Goal: Information Seeking & Learning: Find specific fact

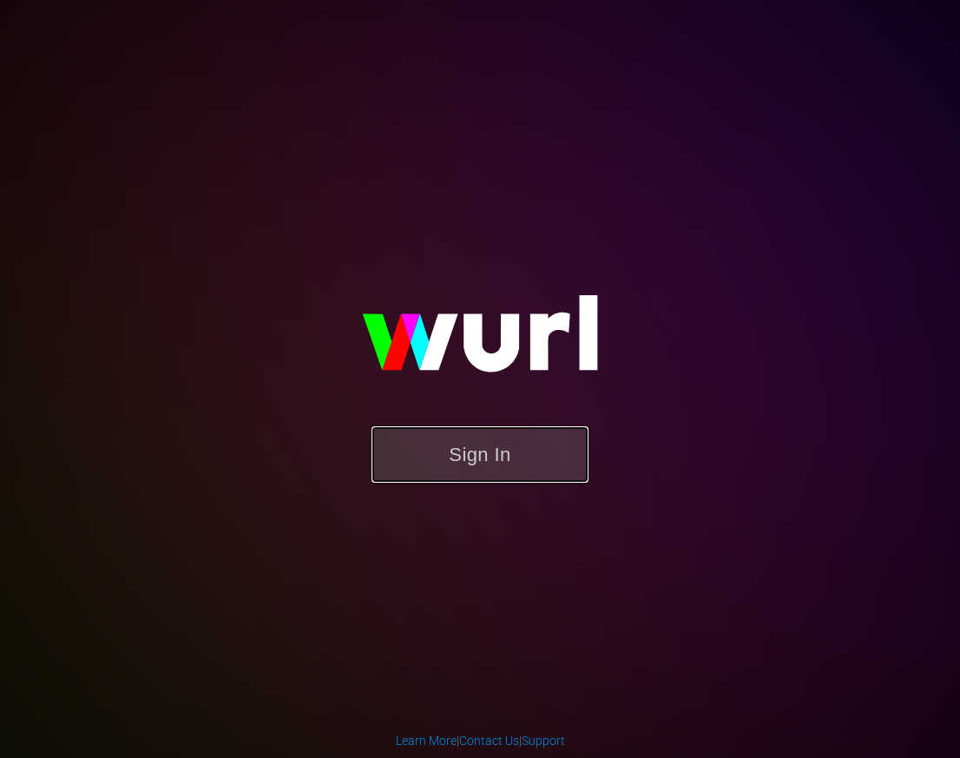
click at [493, 432] on button "Sign In" at bounding box center [479, 454] width 217 height 56
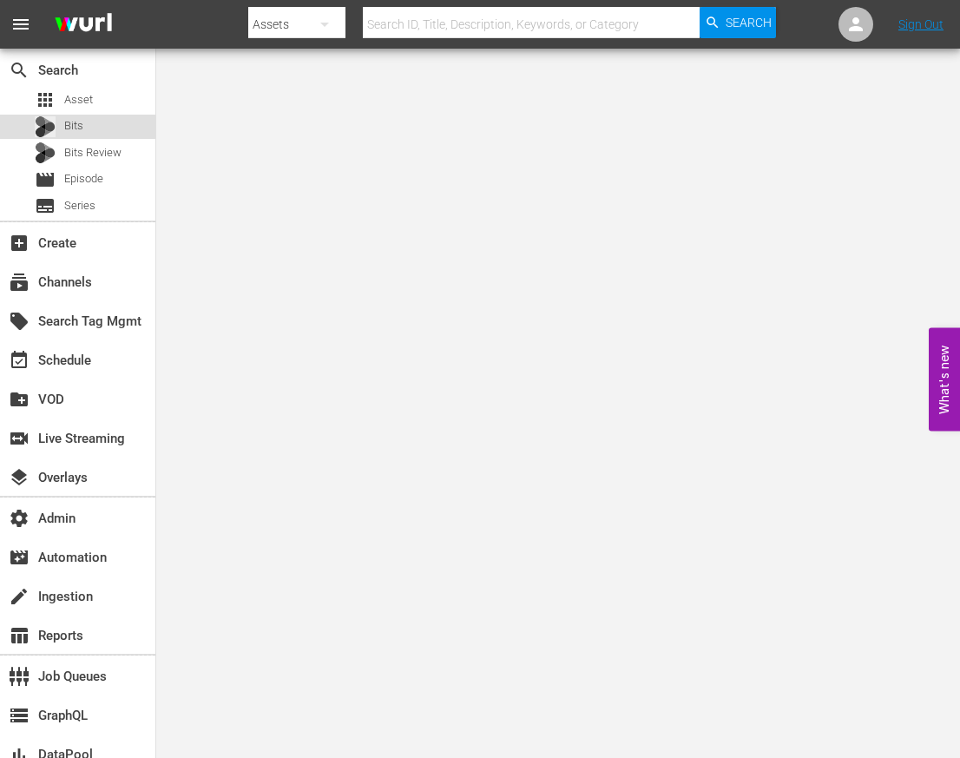
click at [75, 126] on span "Bits" at bounding box center [73, 125] width 19 height 17
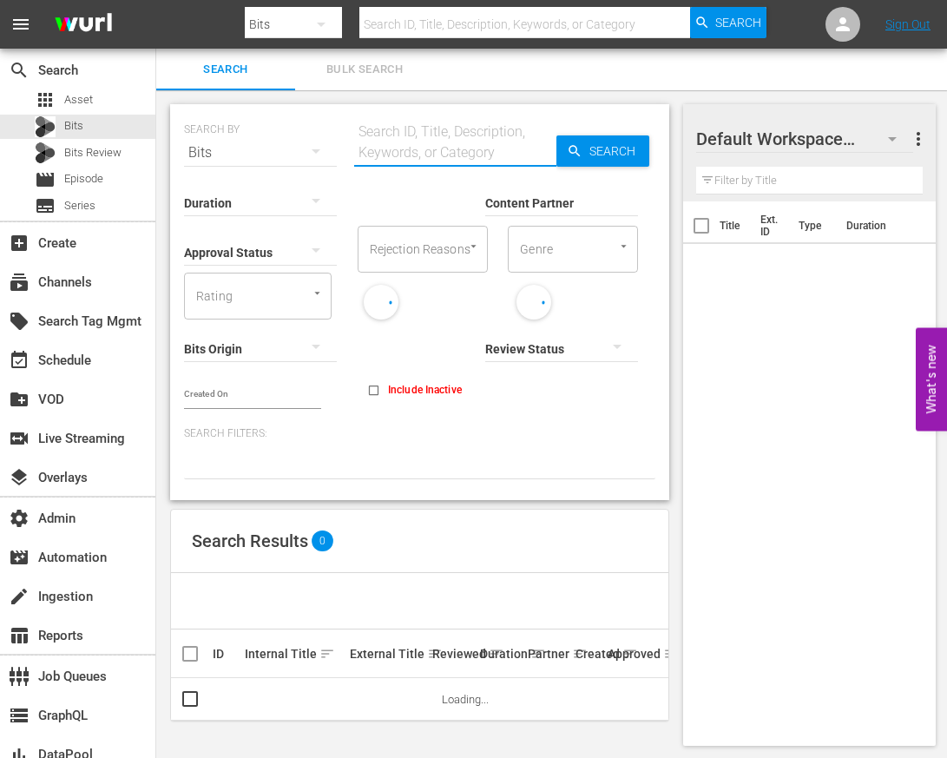
click at [399, 163] on input "text" at bounding box center [455, 153] width 202 height 42
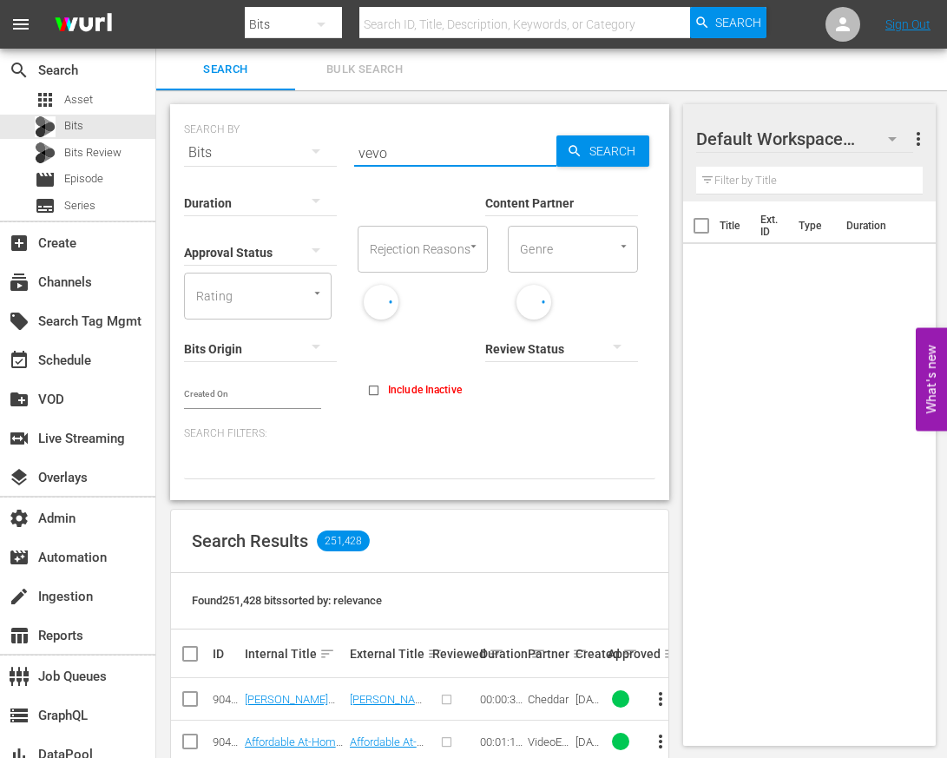
type input "vevo"
click at [417, 157] on input "vevo" at bounding box center [455, 153] width 202 height 42
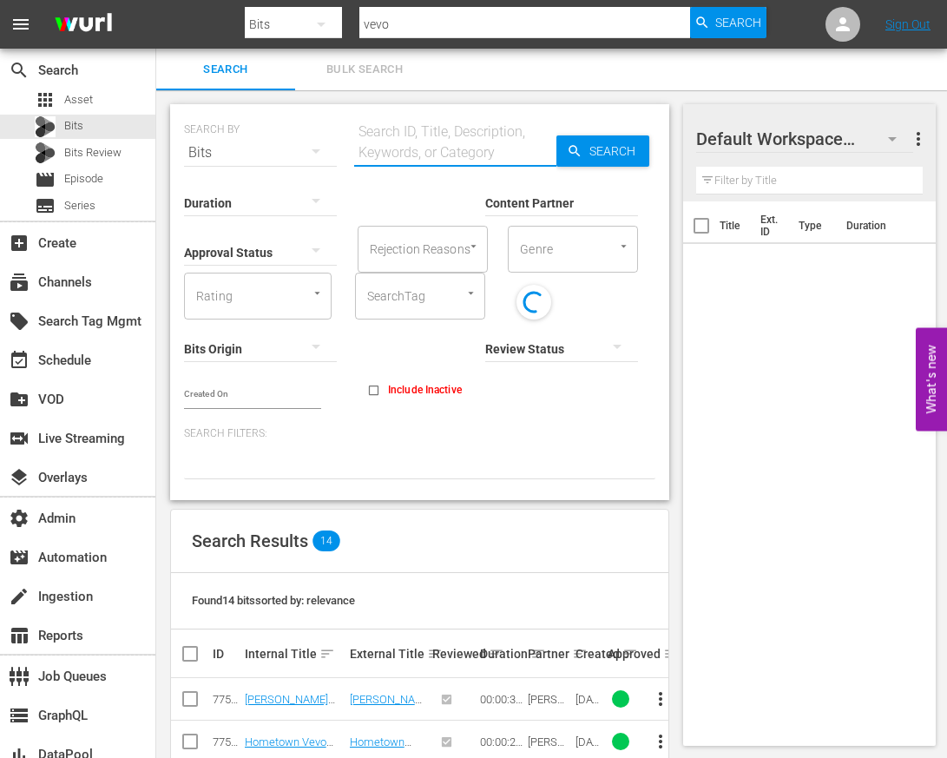
click at [530, 206] on input "Content Partner" at bounding box center [561, 204] width 153 height 62
type input "vev"
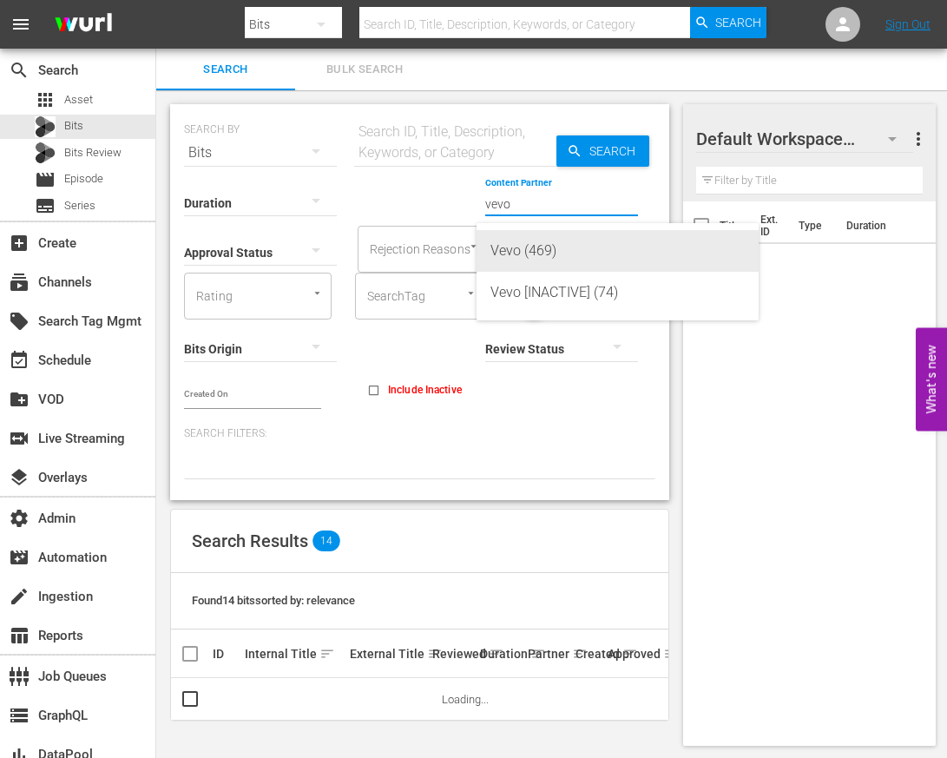
type input "vevo"
